Goal: Find specific page/section: Find specific page/section

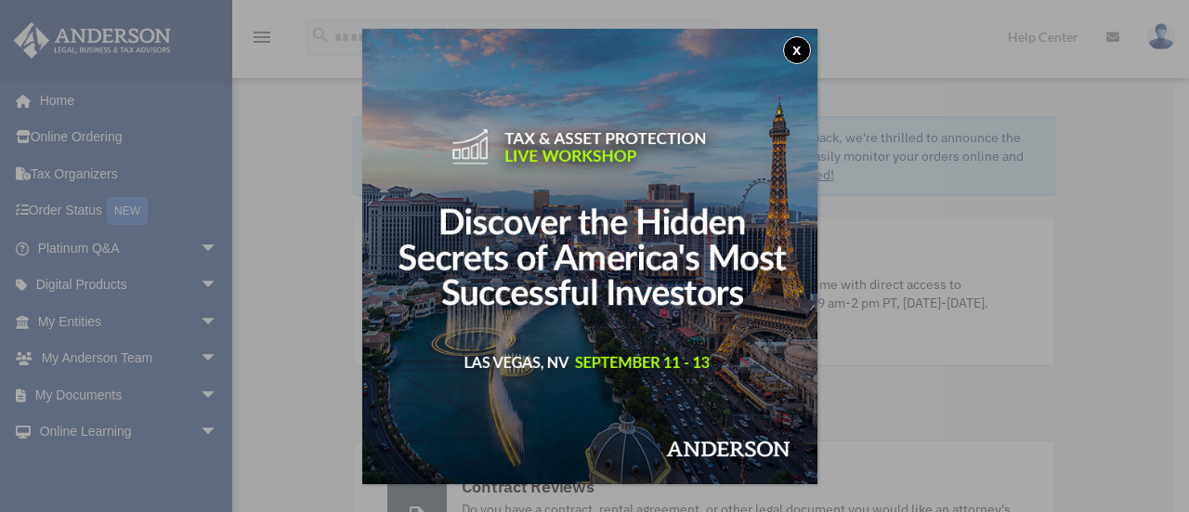
click at [802, 43] on button "x" at bounding box center [797, 50] width 28 height 28
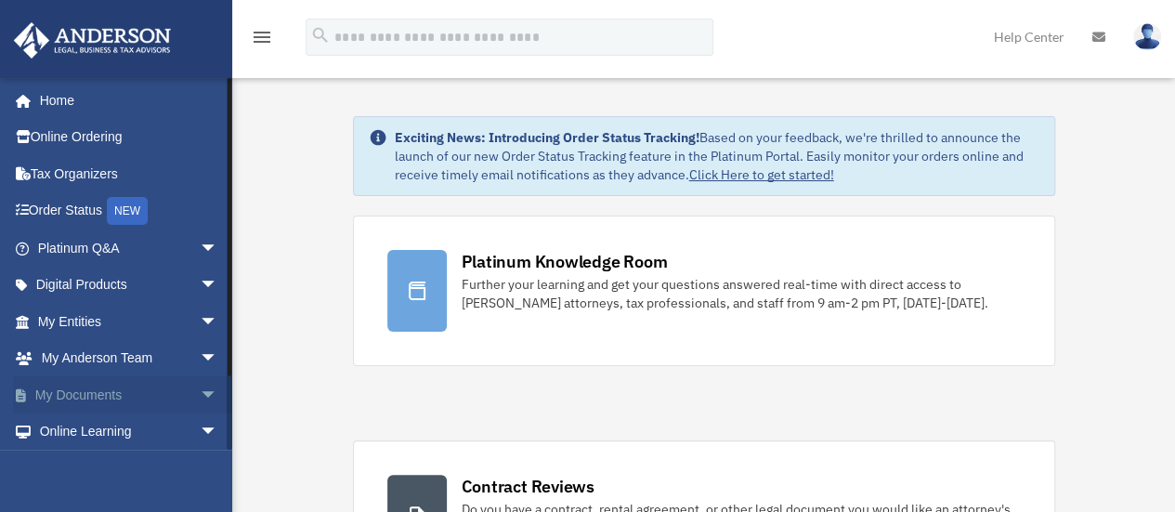
click at [200, 398] on span "arrow_drop_down" at bounding box center [218, 395] width 37 height 38
click at [84, 418] on link "Box" at bounding box center [136, 431] width 220 height 37
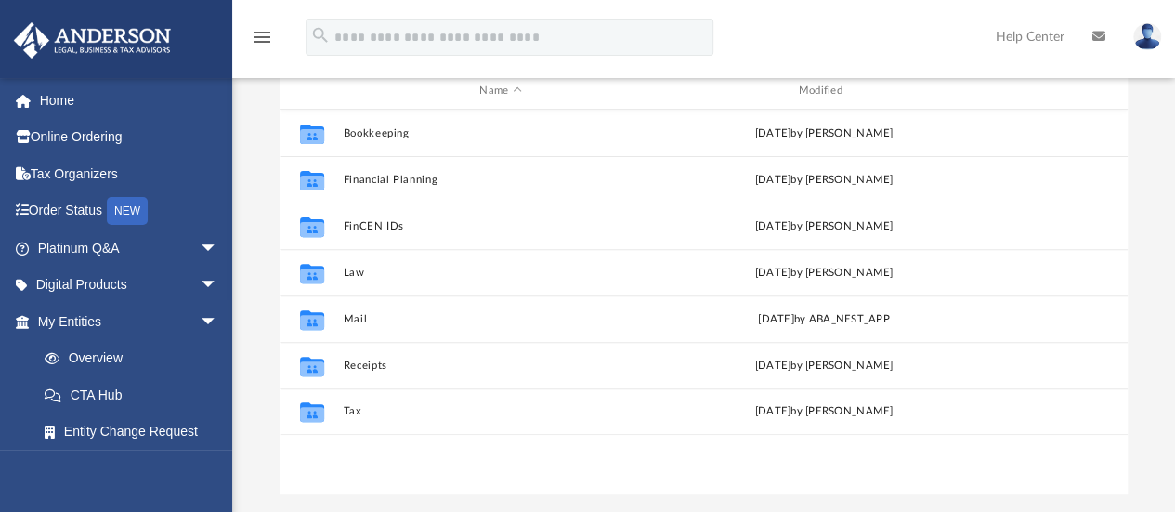
scroll to position [203, 0]
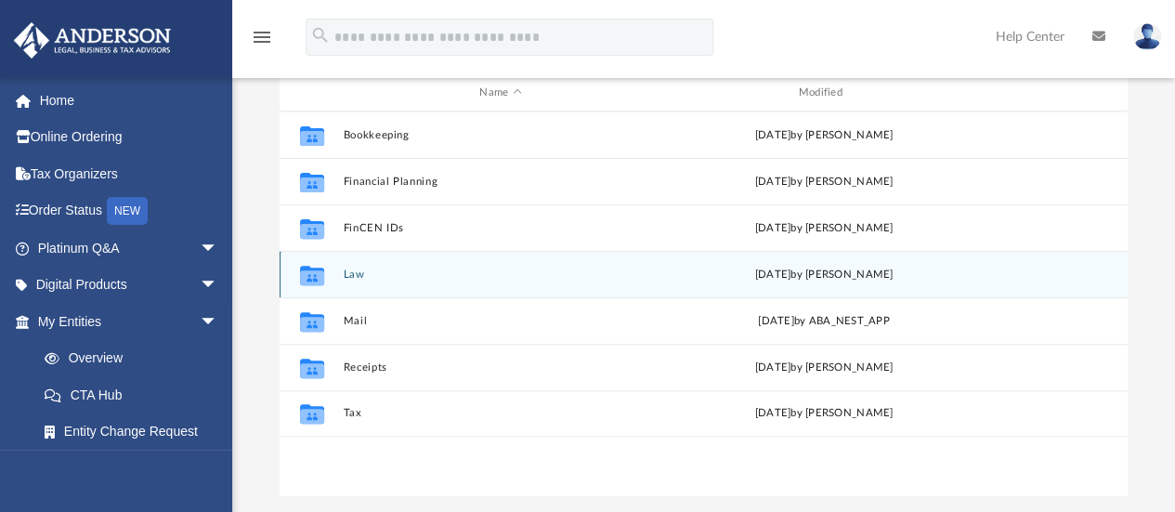
click at [327, 269] on div "Collaborated Folder" at bounding box center [312, 275] width 46 height 30
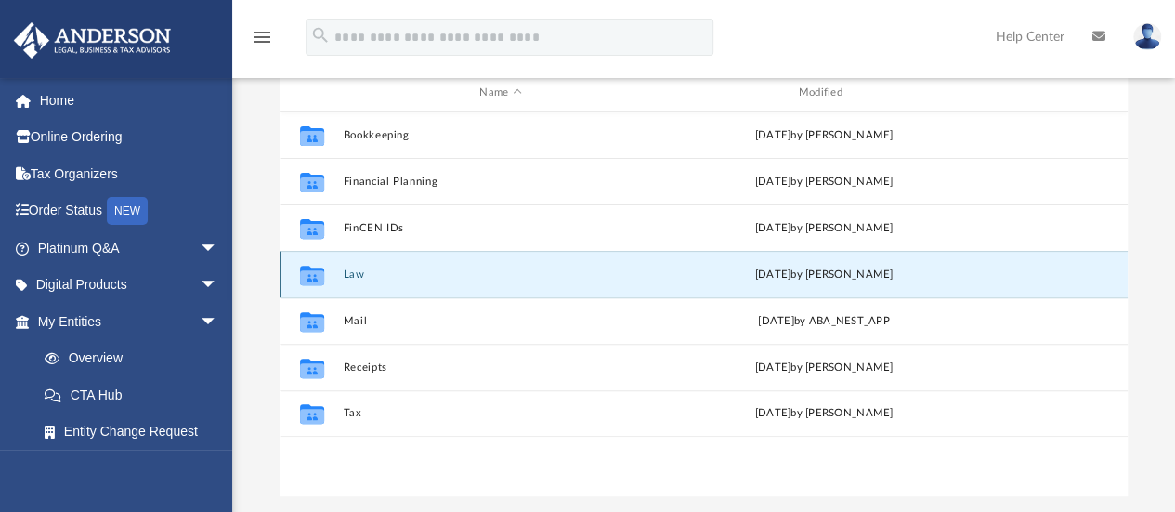
click at [357, 274] on button "Law" at bounding box center [500, 275] width 315 height 12
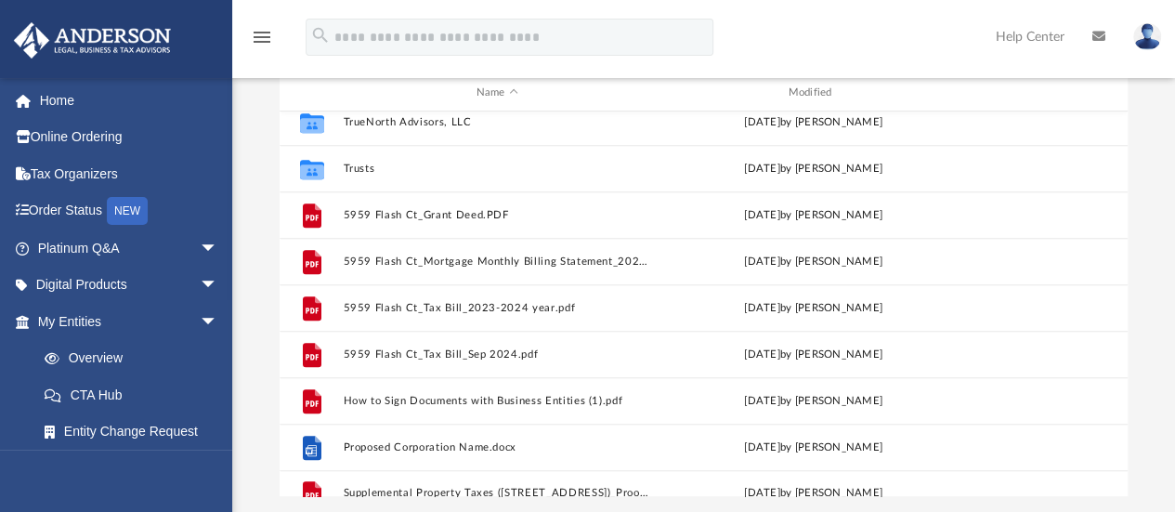
scroll to position [636, 0]
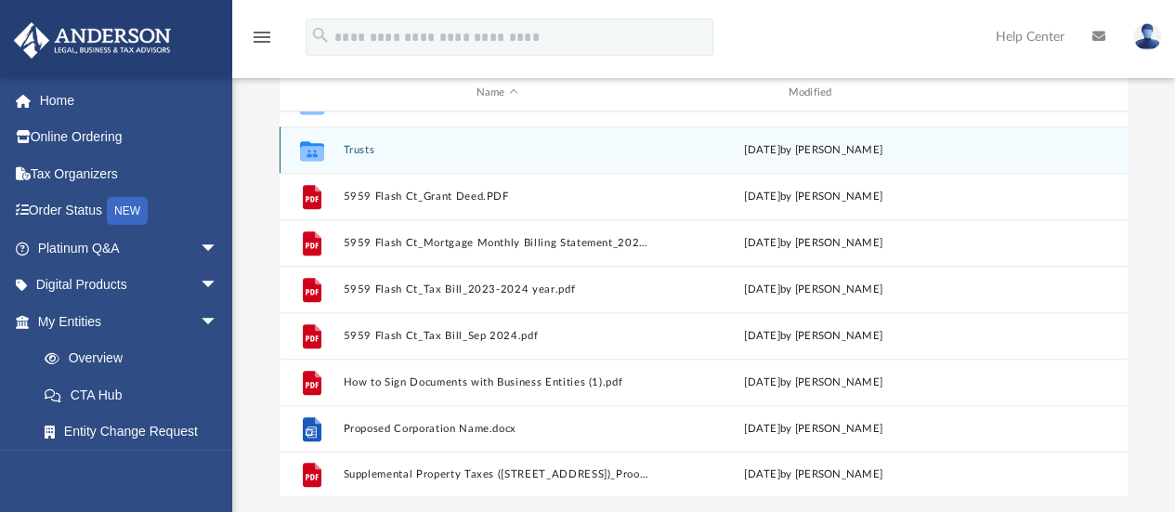
click at [318, 151] on icon "grid" at bounding box center [312, 153] width 24 height 15
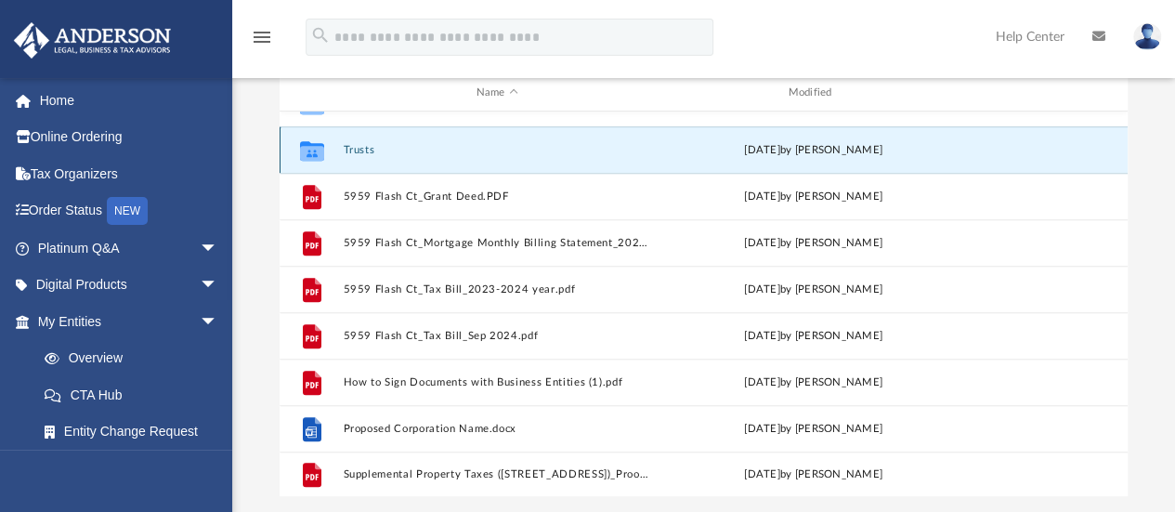
click at [366, 151] on button "Trusts" at bounding box center [497, 150] width 308 height 12
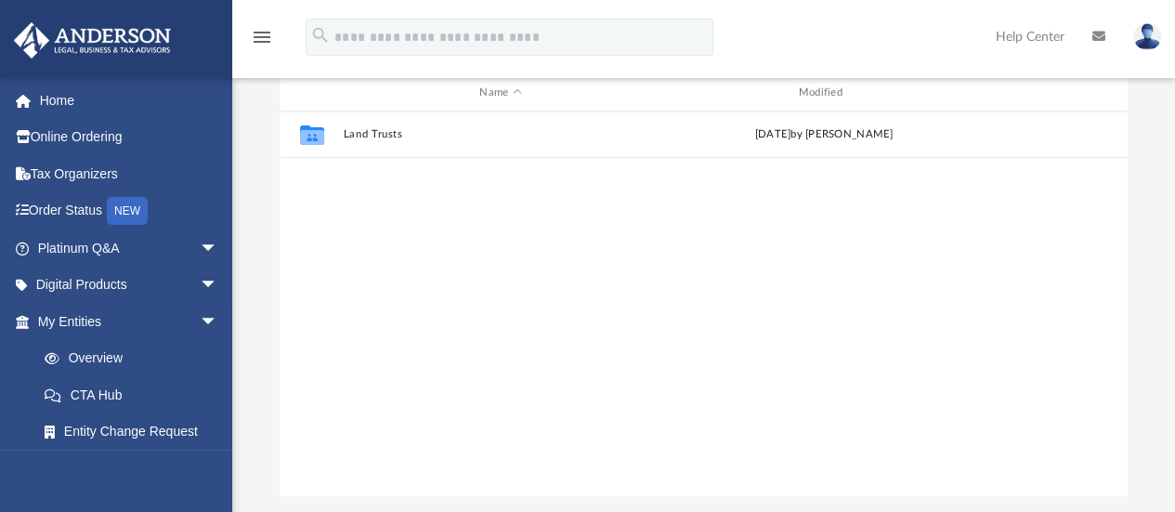
scroll to position [0, 0]
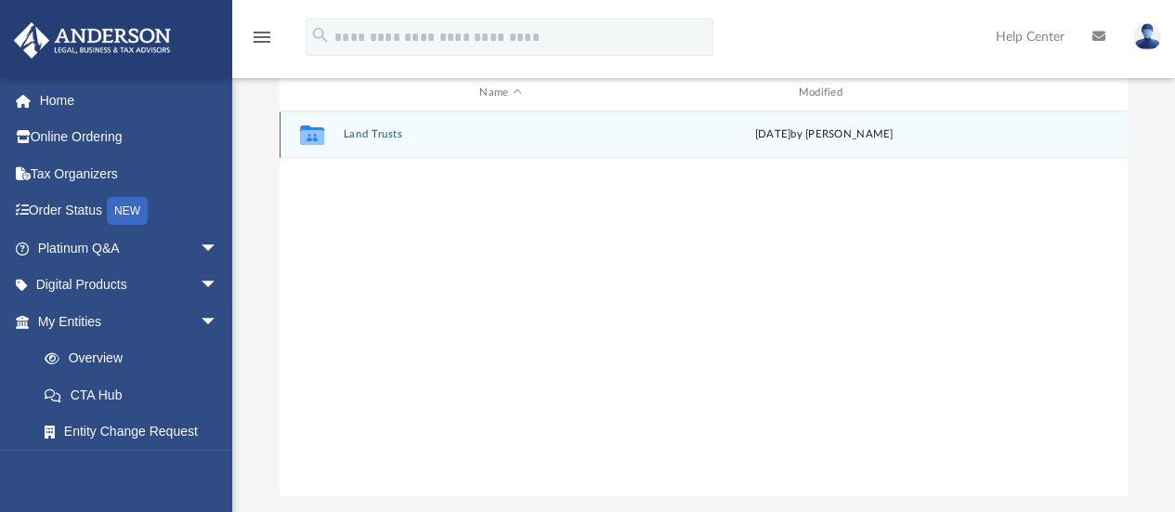
click at [387, 137] on button "Land Trusts" at bounding box center [500, 135] width 315 height 12
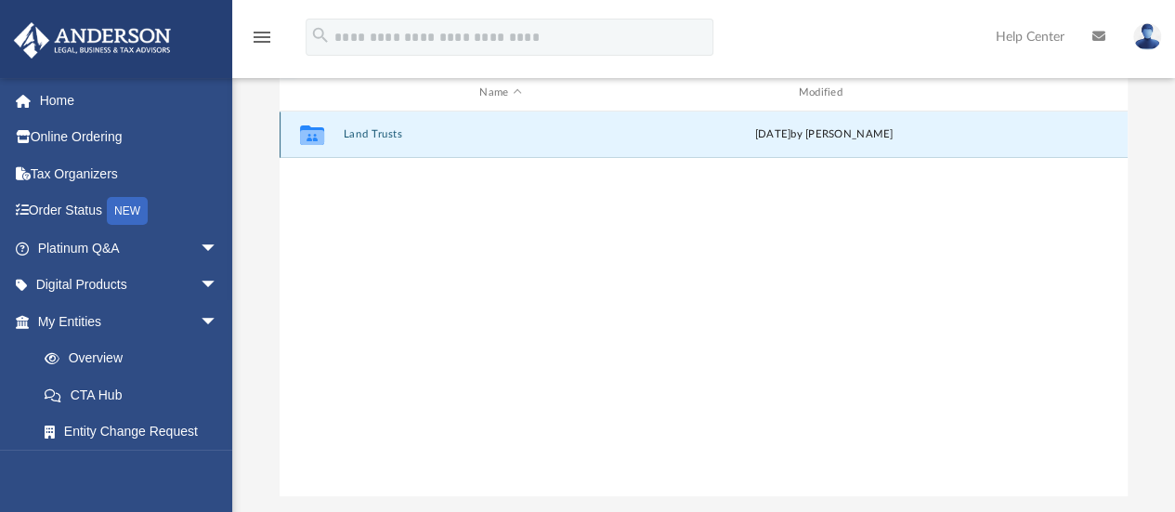
click at [387, 137] on button "Land Trusts" at bounding box center [500, 135] width 315 height 12
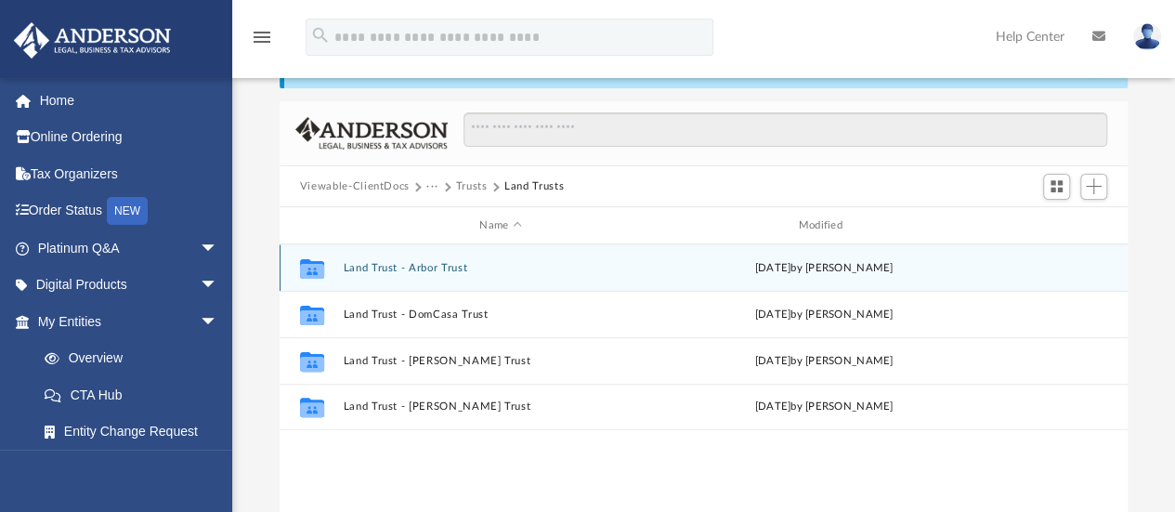
scroll to position [39, 0]
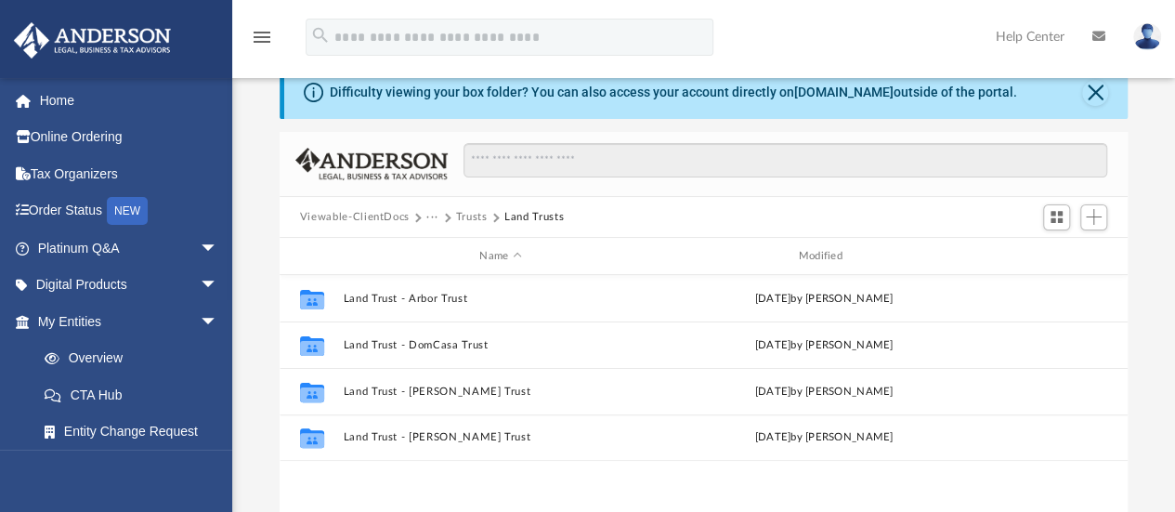
click at [469, 211] on button "Trusts" at bounding box center [472, 217] width 32 height 17
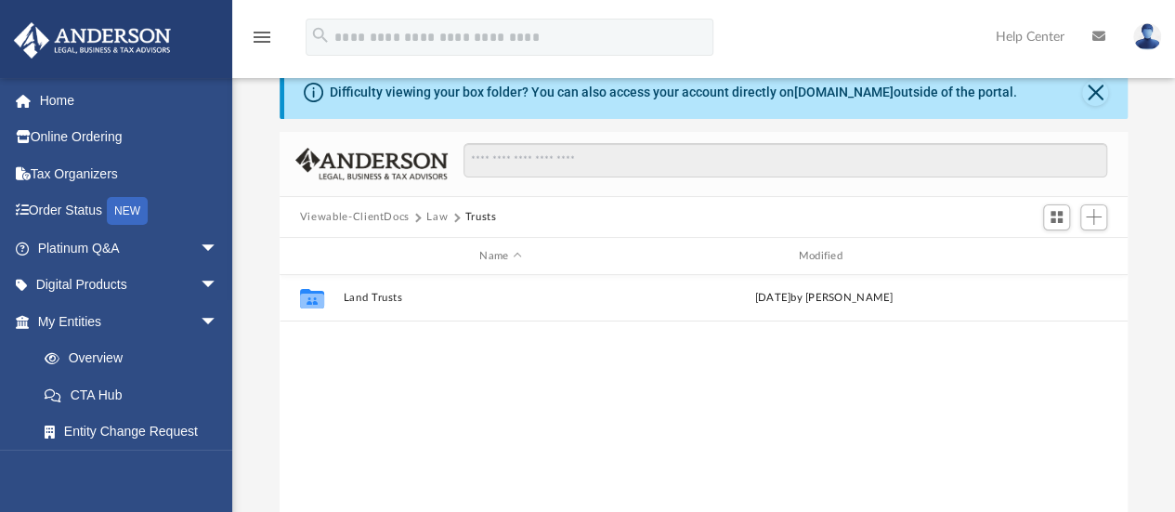
click at [431, 217] on button "Law" at bounding box center [437, 217] width 21 height 17
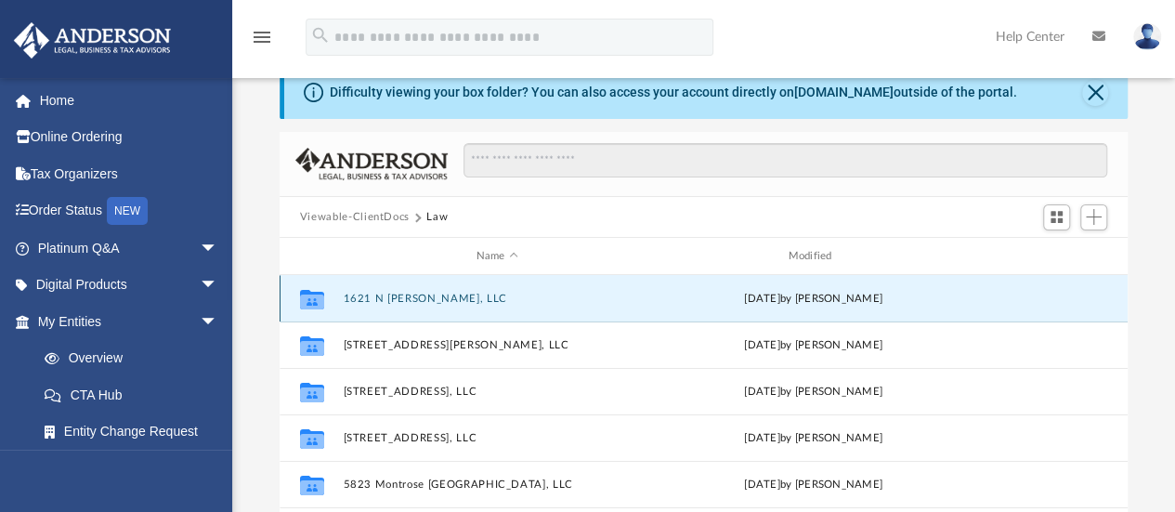
click at [368, 295] on button "1621 N [PERSON_NAME], LLC" at bounding box center [497, 299] width 308 height 12
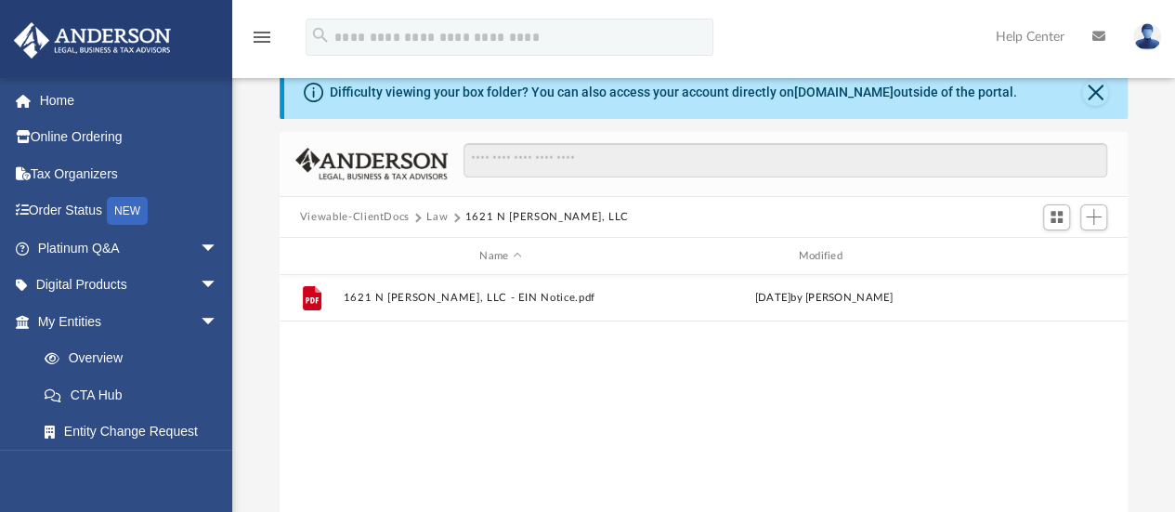
click at [436, 216] on button "Law" at bounding box center [437, 217] width 21 height 17
